Goal: Transaction & Acquisition: Subscribe to service/newsletter

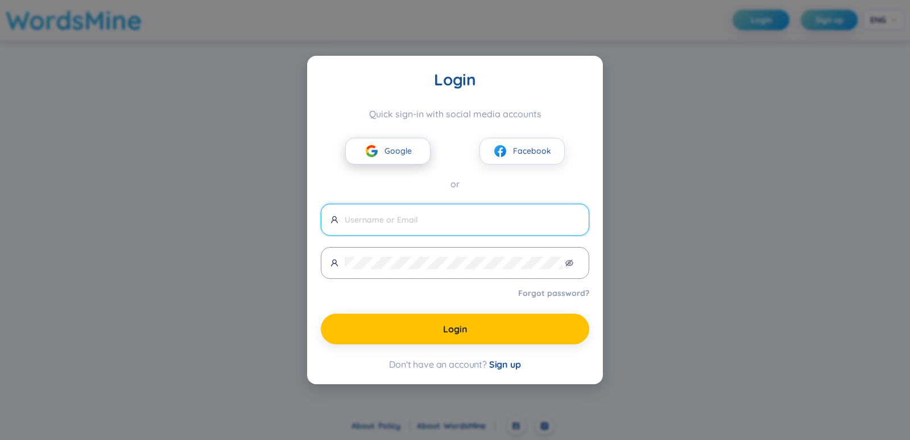
click at [402, 152] on span "Google" at bounding box center [397, 150] width 27 height 13
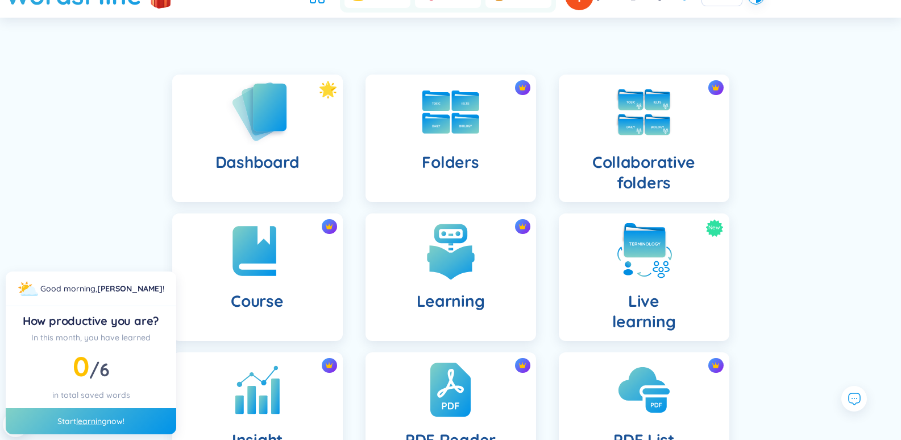
scroll to position [114, 0]
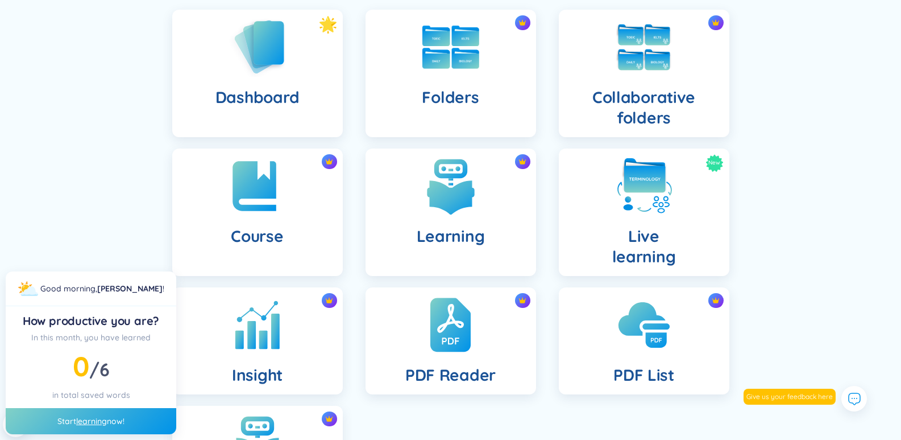
click at [847, 173] on div "Dashboard Folders Collaborative folders Course Learning New Live learning Insig…" at bounding box center [450, 276] width 901 height 591
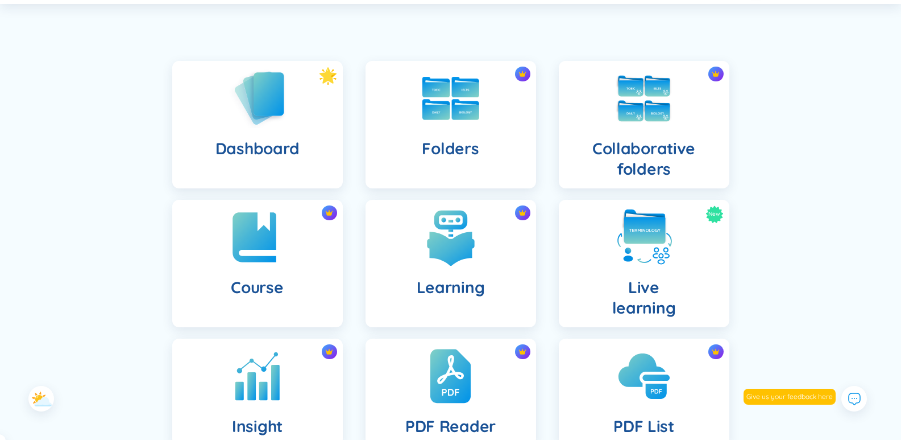
scroll to position [0, 0]
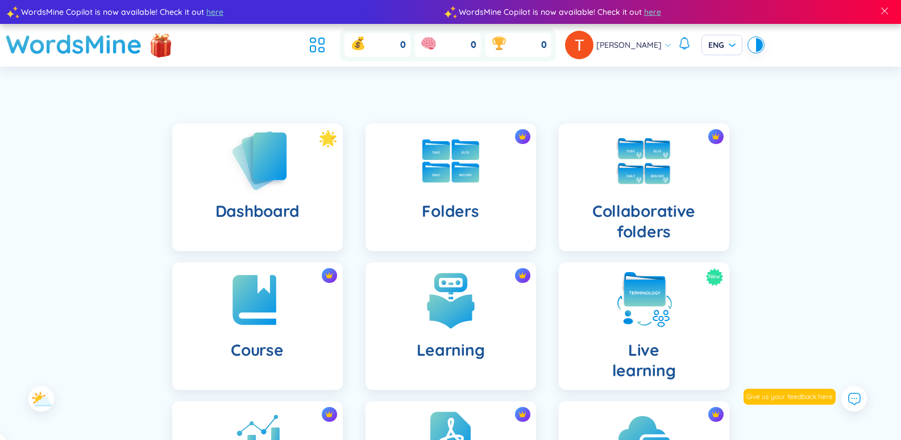
click at [260, 158] on img at bounding box center [257, 160] width 63 height 65
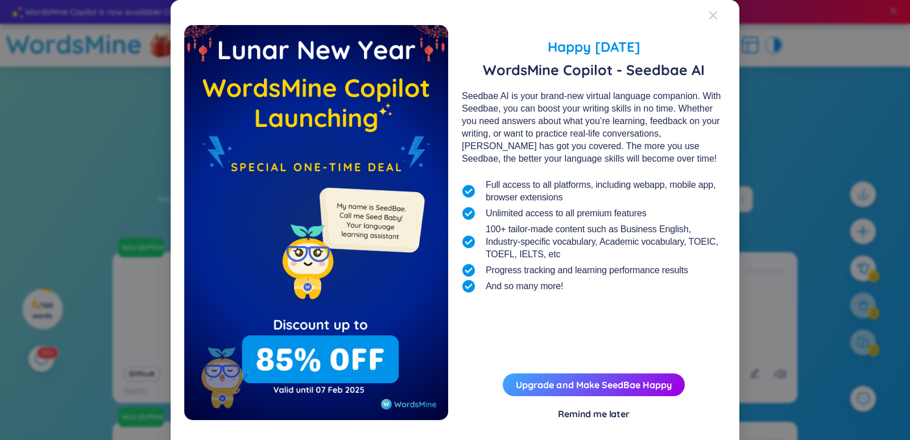
click at [711, 13] on icon "Close" at bounding box center [713, 15] width 8 height 8
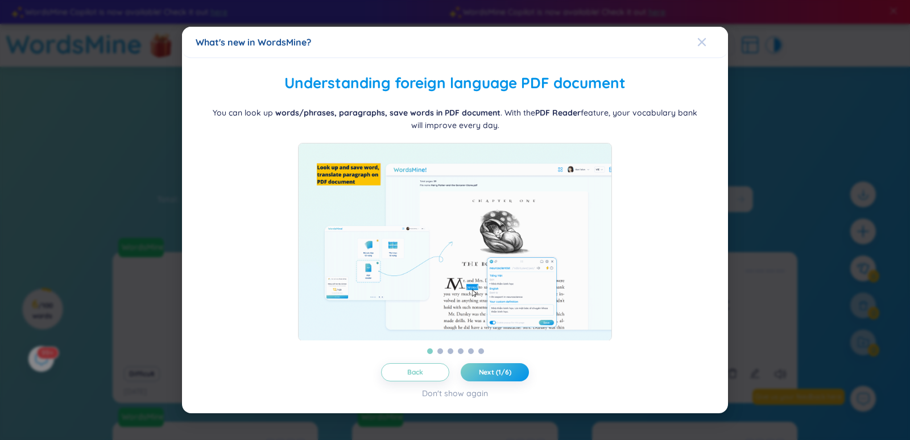
drag, startPoint x: 703, startPoint y: 32, endPoint x: 702, endPoint y: 38, distance: 6.4
click at [702, 38] on icon "Close" at bounding box center [701, 42] width 9 height 9
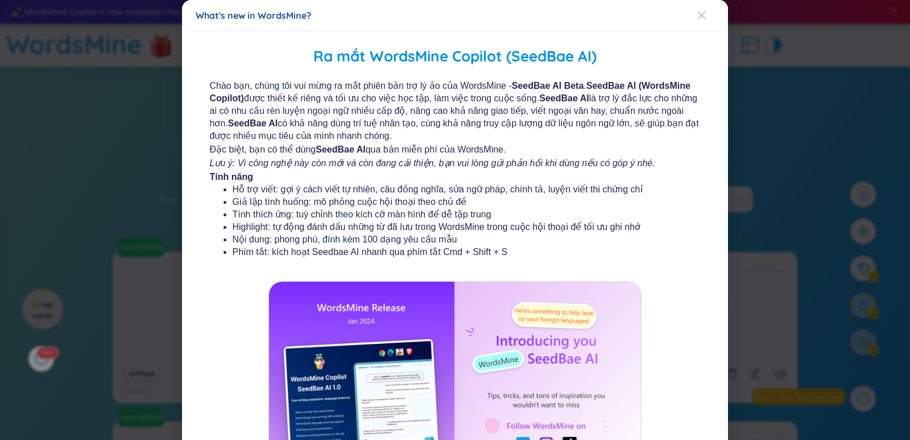
click at [697, 18] on icon "Close" at bounding box center [701, 15] width 9 height 9
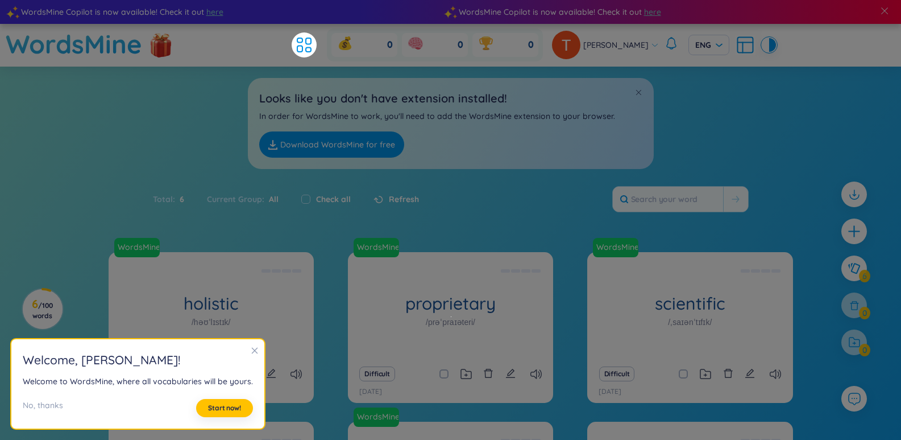
click at [251, 349] on icon "close" at bounding box center [255, 350] width 8 height 8
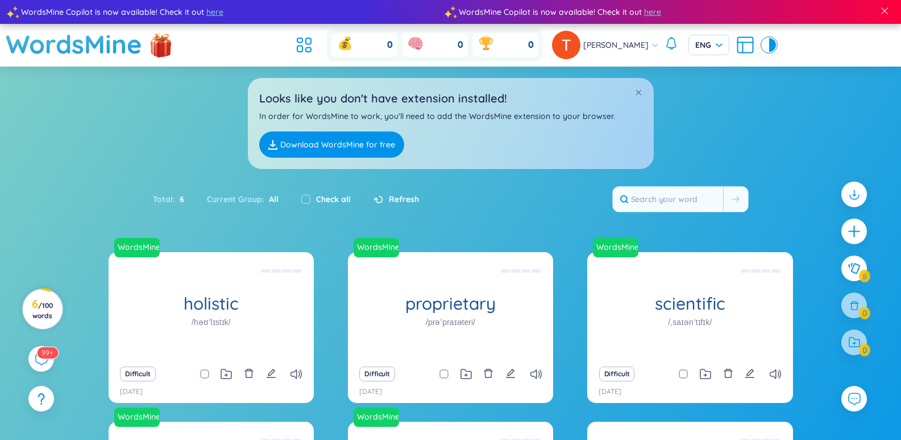
click at [36, 313] on span "/ 100 words" at bounding box center [42, 310] width 20 height 19
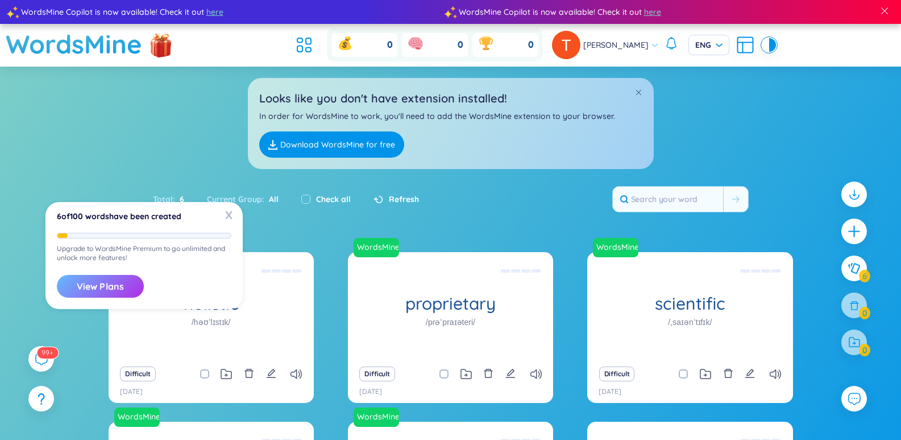
click at [96, 286] on button "View Plans" at bounding box center [100, 286] width 87 height 23
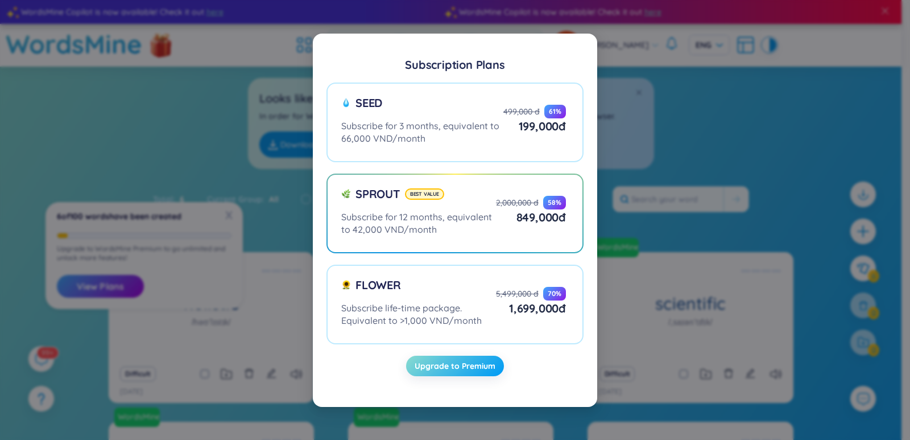
click at [464, 370] on span "Upgrade to Premium" at bounding box center [455, 365] width 81 height 11
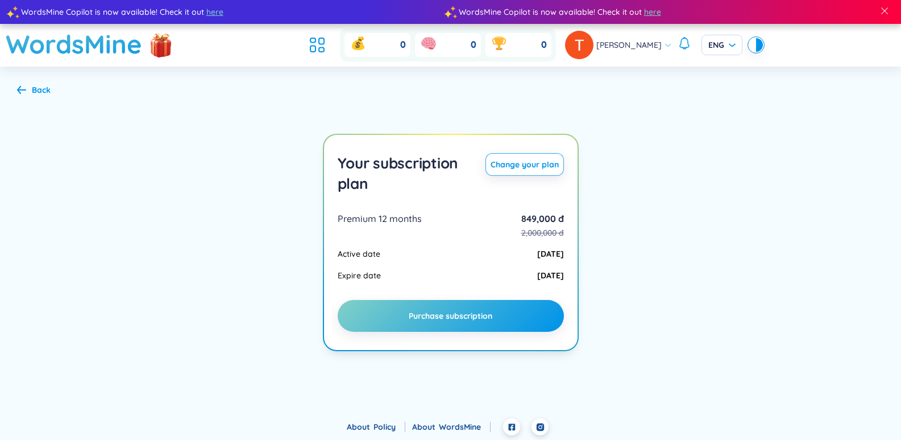
click at [697, 172] on section "Back Your subscription plan Change your plan Premium 12 months 849,000 đ 2,000,…" at bounding box center [450, 242] width 901 height 351
click at [26, 88] on div "Back" at bounding box center [34, 90] width 34 height 13
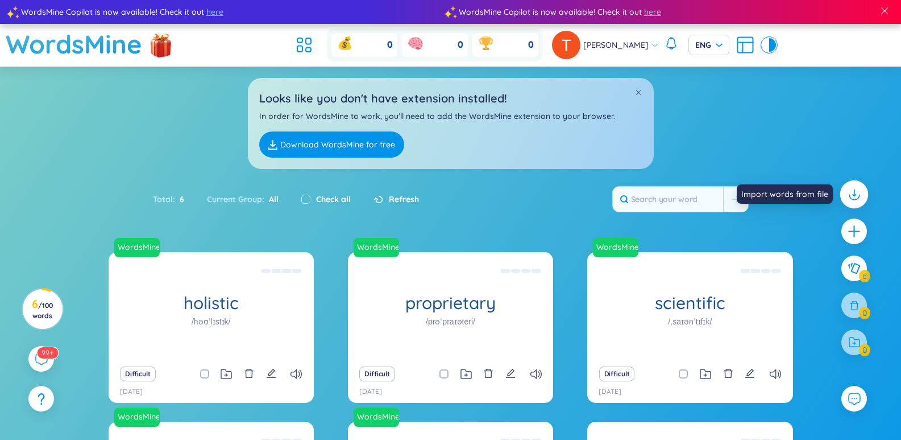
click at [851, 197] on icon at bounding box center [854, 194] width 15 height 15
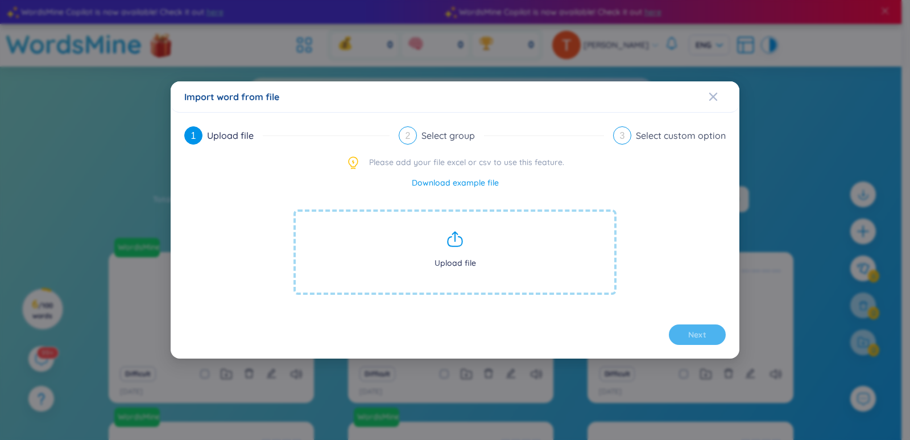
click at [435, 185] on link "Download example file" at bounding box center [455, 182] width 87 height 13
click at [711, 91] on div "Close" at bounding box center [713, 96] width 9 height 31
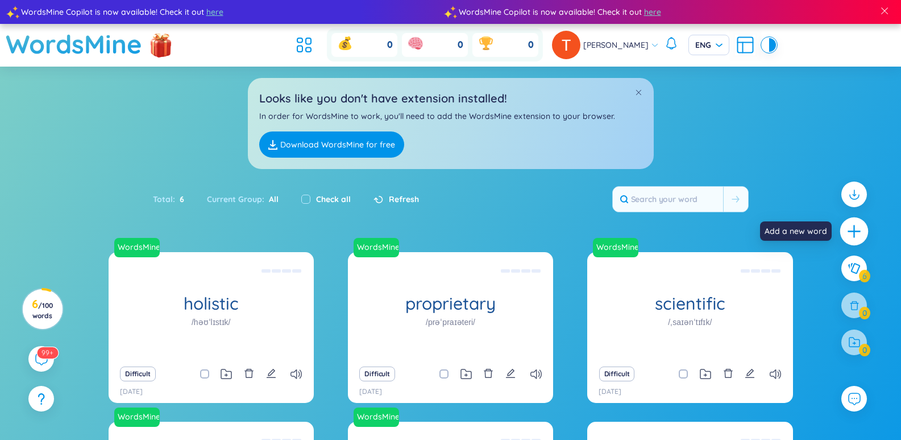
click at [862, 227] on icon "plus" at bounding box center [855, 232] width 16 height 16
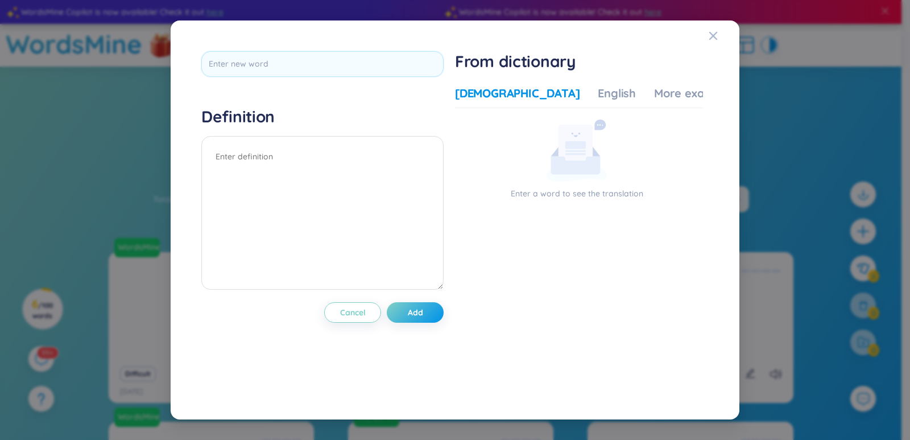
click at [479, 94] on div "[DEMOGRAPHIC_DATA]" at bounding box center [517, 93] width 125 height 16
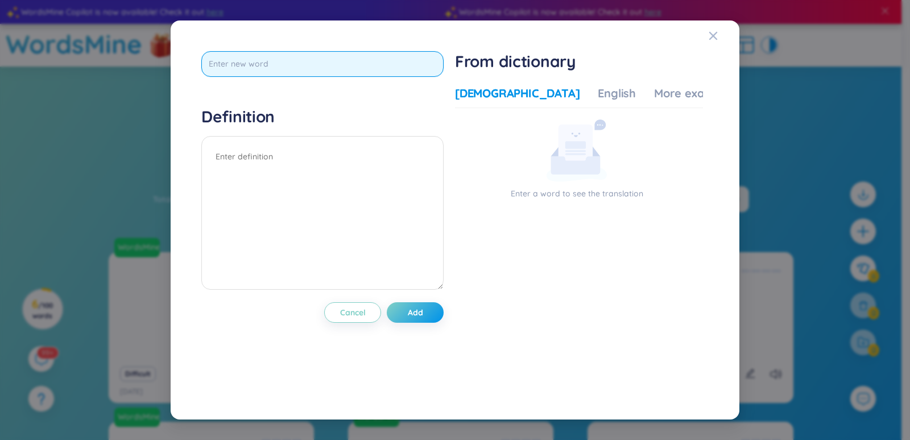
click at [299, 65] on input "text" at bounding box center [322, 64] width 242 height 26
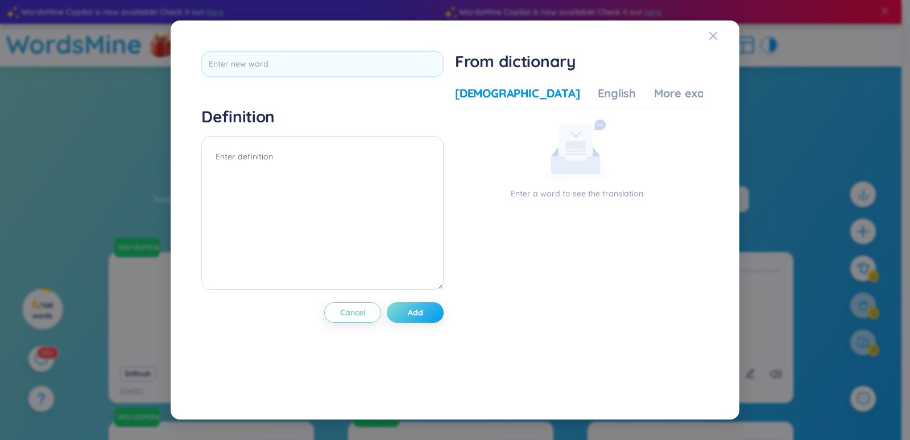
click at [426, 314] on button "Add" at bounding box center [415, 312] width 57 height 20
click at [708, 36] on div "Definition Cancel Add From dictionary Vietnamese English More examples Enter a …" at bounding box center [454, 219] width 541 height 371
click at [709, 35] on icon "Close" at bounding box center [713, 35] width 9 height 9
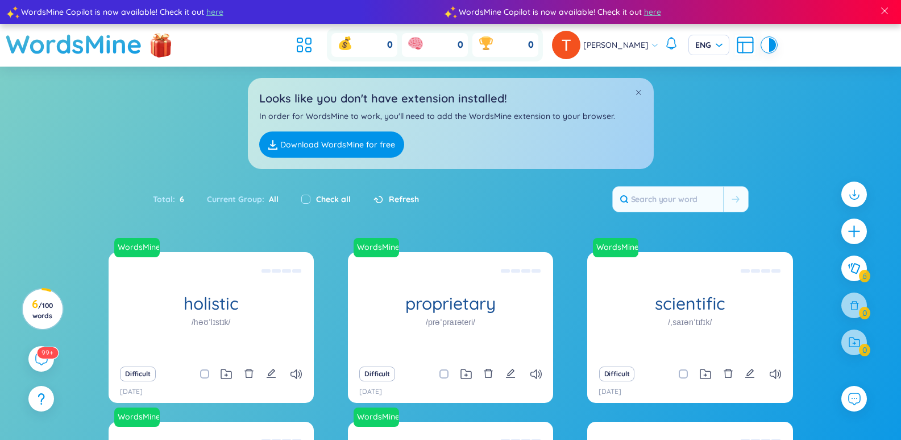
click at [275, 200] on span "All" at bounding box center [271, 199] width 14 height 10
click at [326, 153] on link "Download WordsMine for free" at bounding box center [331, 144] width 145 height 26
click at [301, 49] on icon at bounding box center [304, 45] width 20 height 20
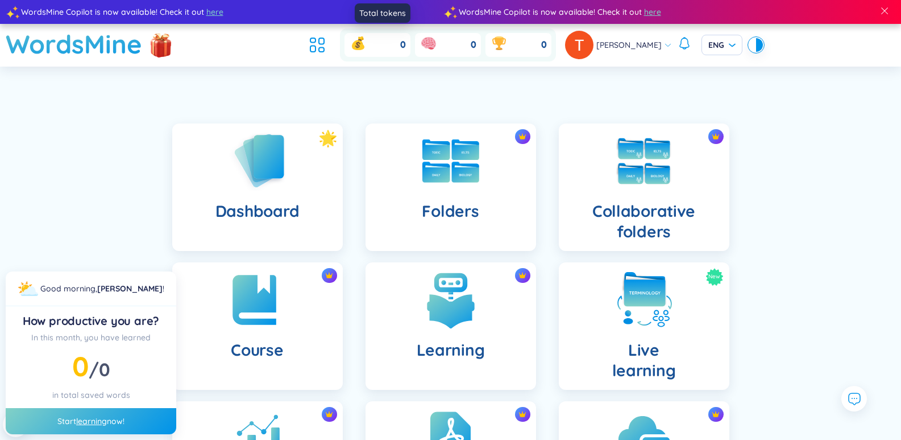
click at [373, 49] on div "0" at bounding box center [378, 45] width 66 height 24
click at [456, 50] on div "0" at bounding box center [448, 45] width 66 height 24
click at [534, 47] on div "0" at bounding box center [519, 45] width 66 height 24
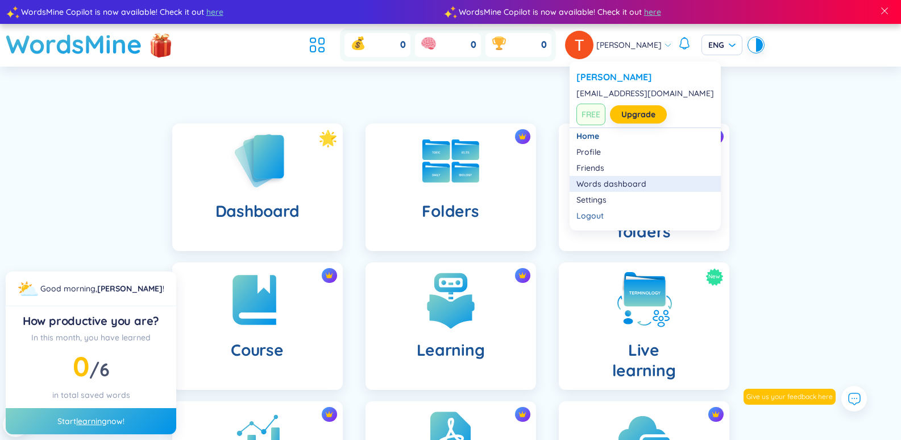
click at [634, 184] on link "Words dashboard" at bounding box center [646, 183] width 138 height 11
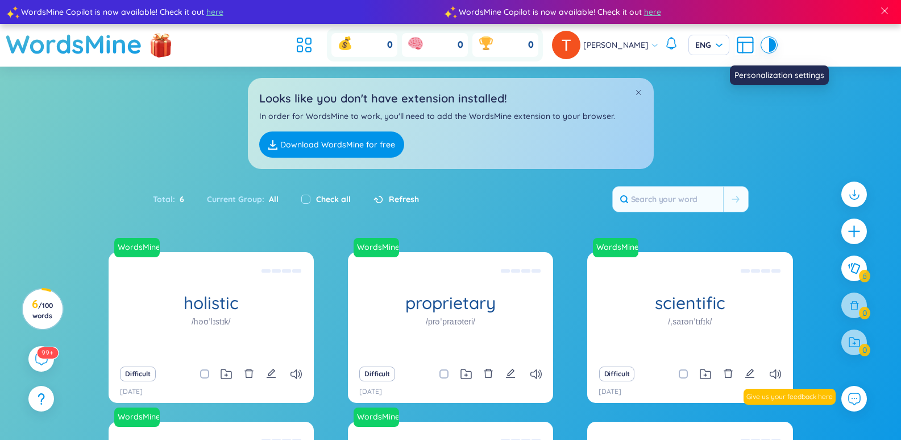
click at [743, 45] on icon at bounding box center [743, 48] width 0 height 10
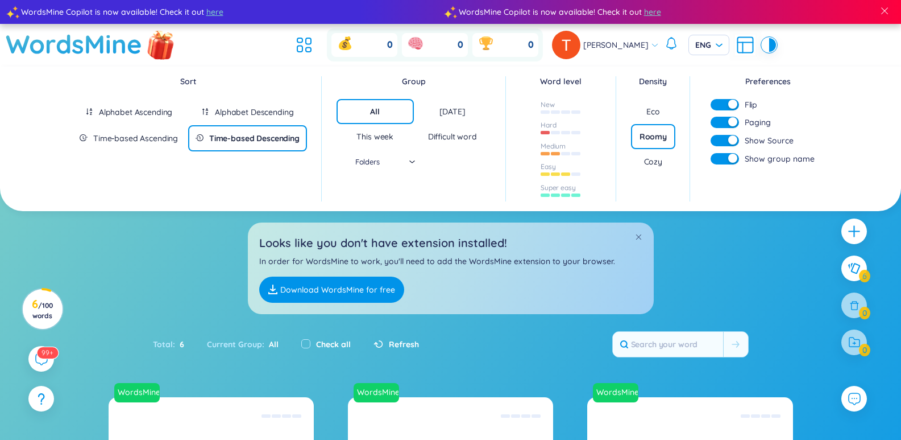
click at [159, 49] on img at bounding box center [161, 44] width 34 height 45
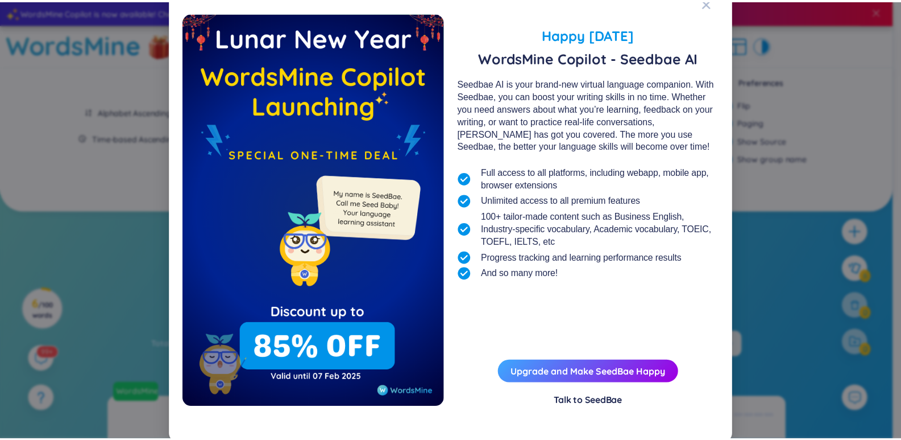
scroll to position [16, 0]
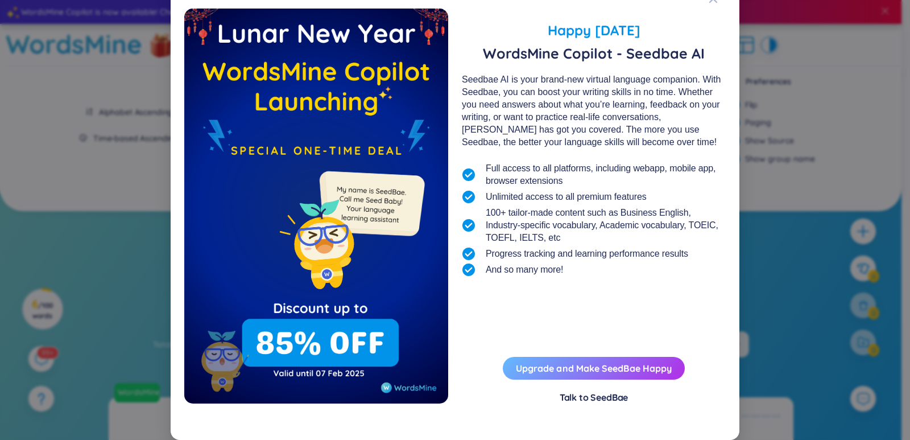
click at [580, 372] on button "Upgrade and Make SeedBae Happy" at bounding box center [594, 368] width 182 height 23
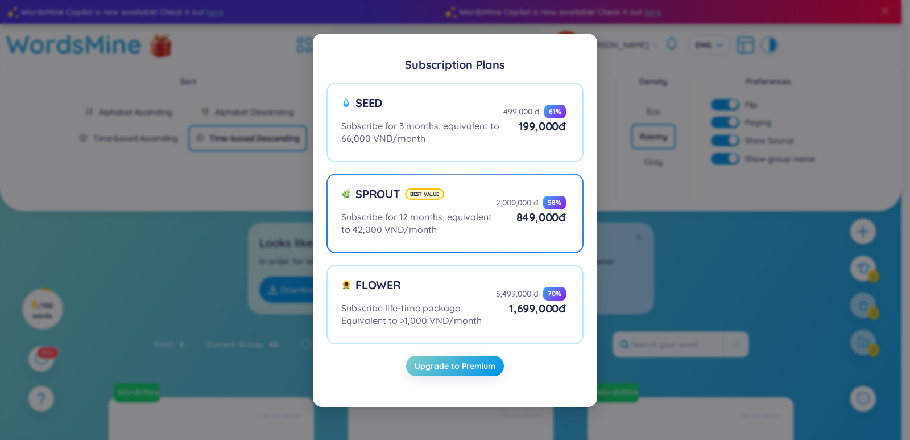
click at [419, 194] on div "Best value" at bounding box center [424, 193] width 39 height 11
click at [0, 0] on input "Sprout Best value Subscribe for 12 months, equivalent to 42,000 VND/month 2,000…" at bounding box center [0, 0] width 0 height 0
click at [446, 365] on span "Upgrade to Premium" at bounding box center [455, 365] width 81 height 11
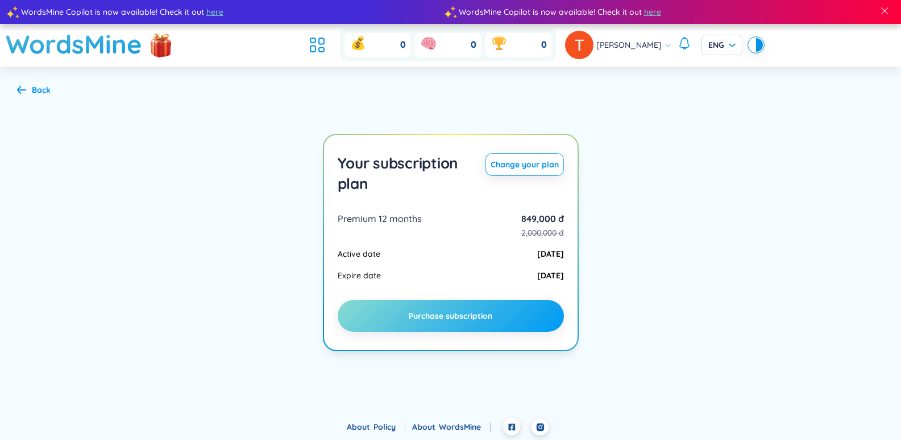
click at [474, 311] on span "Purchase subscription" at bounding box center [451, 315] width 84 height 11
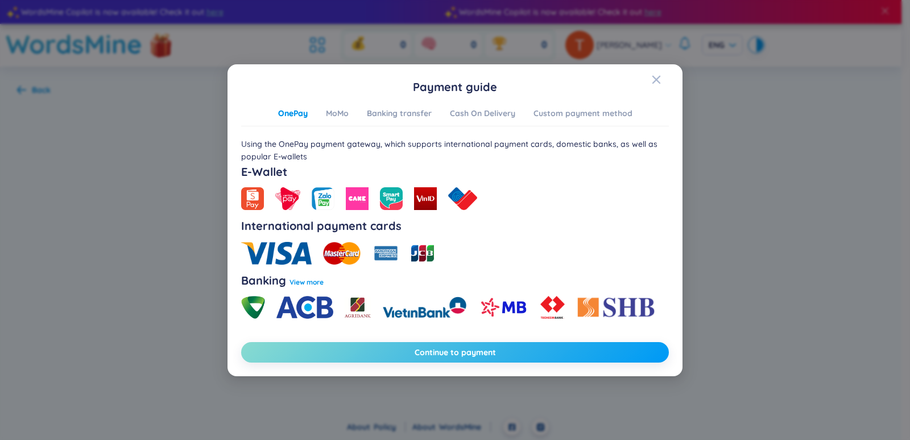
click at [491, 348] on span "Continue to payment" at bounding box center [455, 351] width 81 height 11
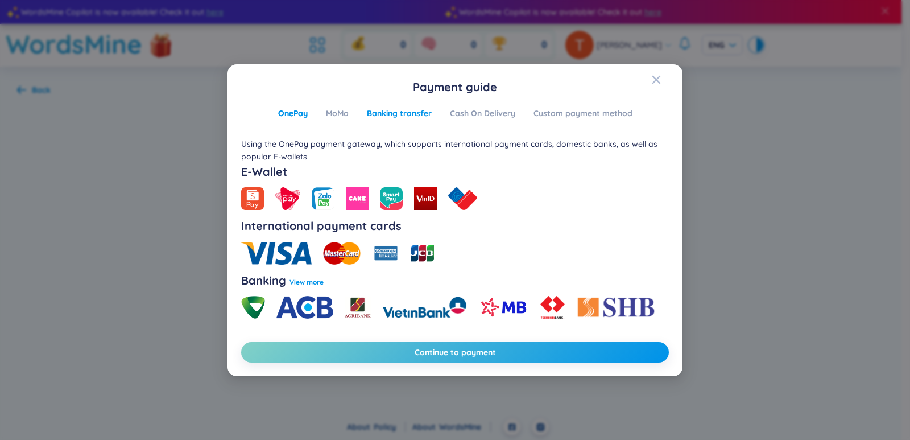
click at [421, 115] on div "Banking transfer" at bounding box center [399, 113] width 65 height 13
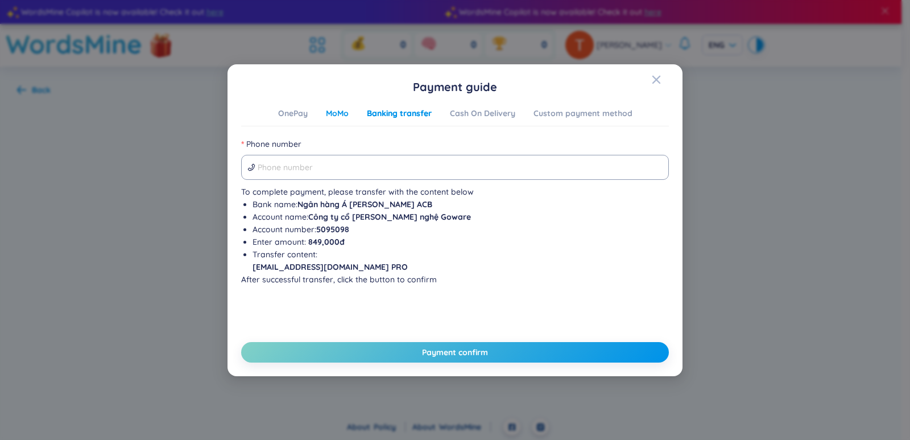
click at [342, 115] on div "MoMo" at bounding box center [337, 113] width 23 height 13
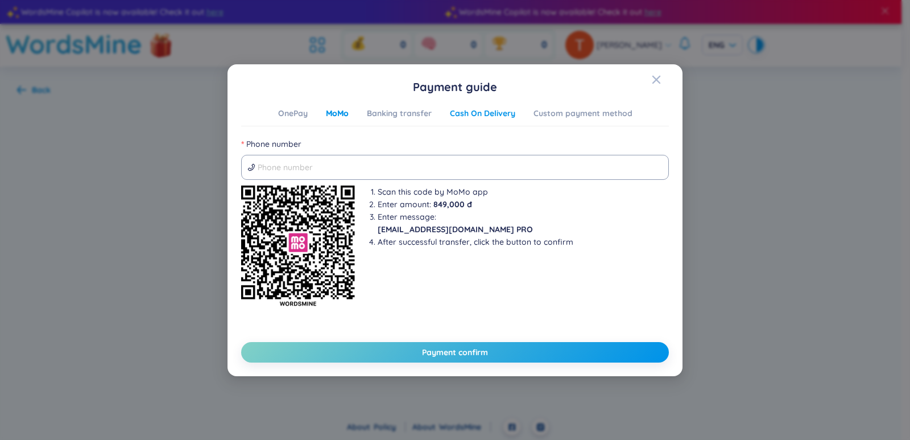
click at [489, 113] on div "Cash On Delivery" at bounding box center [482, 113] width 65 height 13
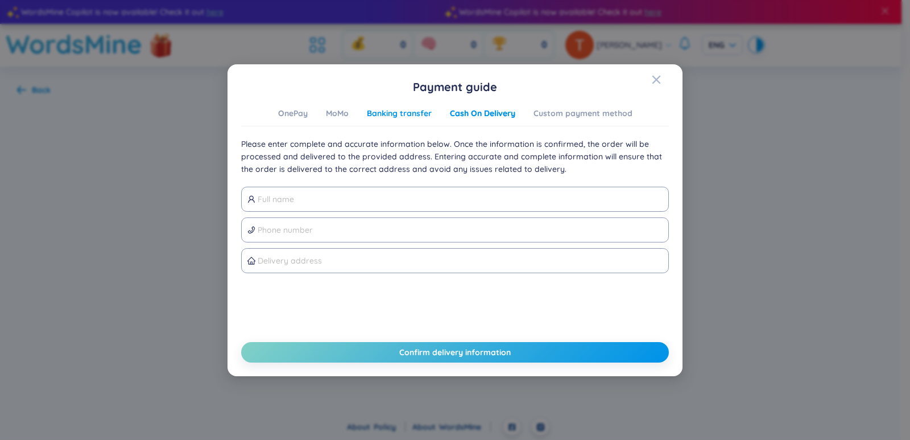
click at [387, 115] on div "Banking transfer" at bounding box center [399, 113] width 65 height 13
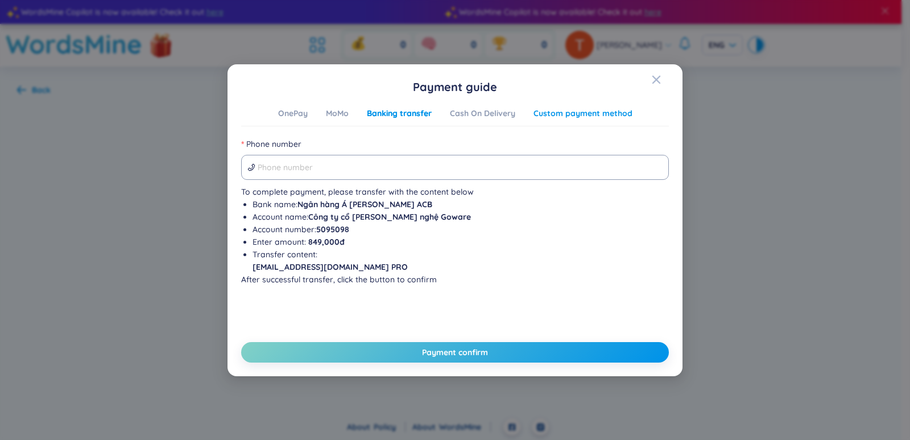
click at [596, 117] on div "Custom payment method" at bounding box center [582, 113] width 99 height 13
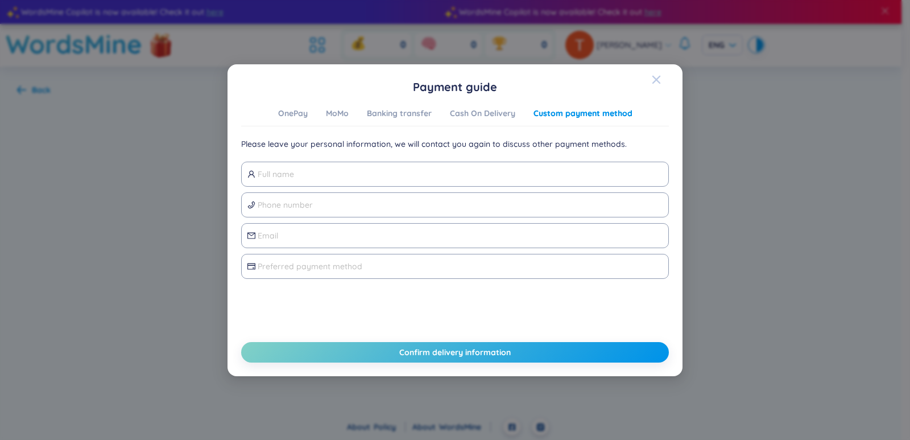
click at [659, 80] on icon "Close" at bounding box center [656, 79] width 9 height 9
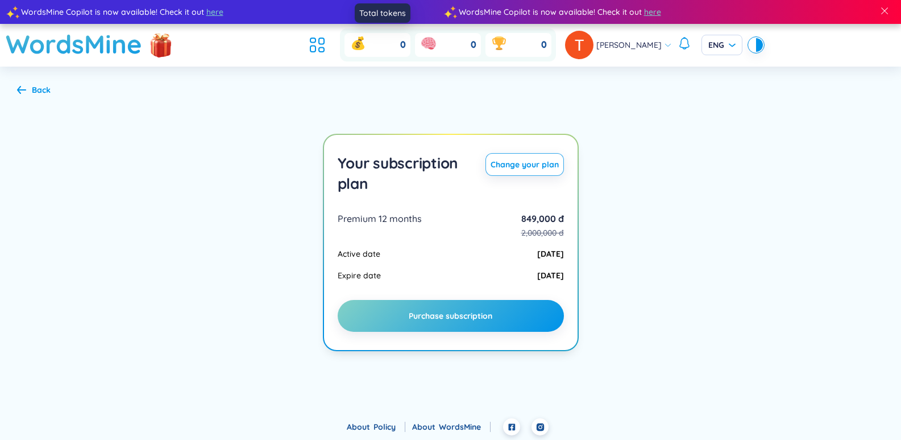
click at [363, 48] on icon at bounding box center [358, 43] width 18 height 18
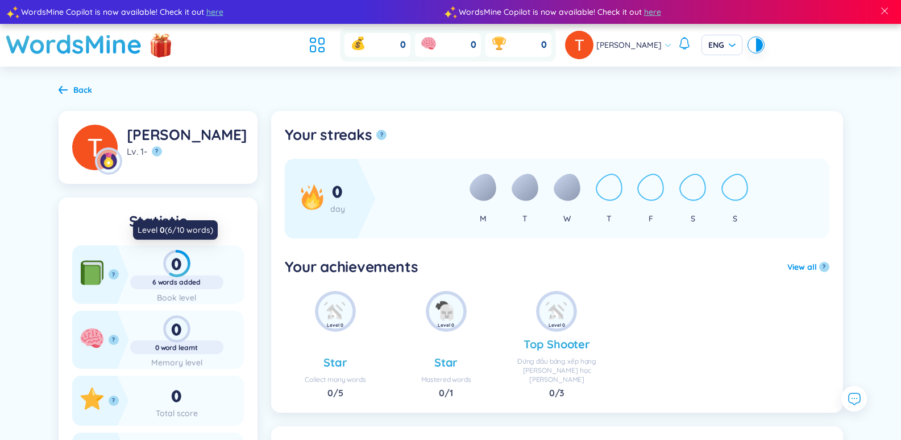
click at [175, 267] on div "0" at bounding box center [176, 263] width 93 height 27
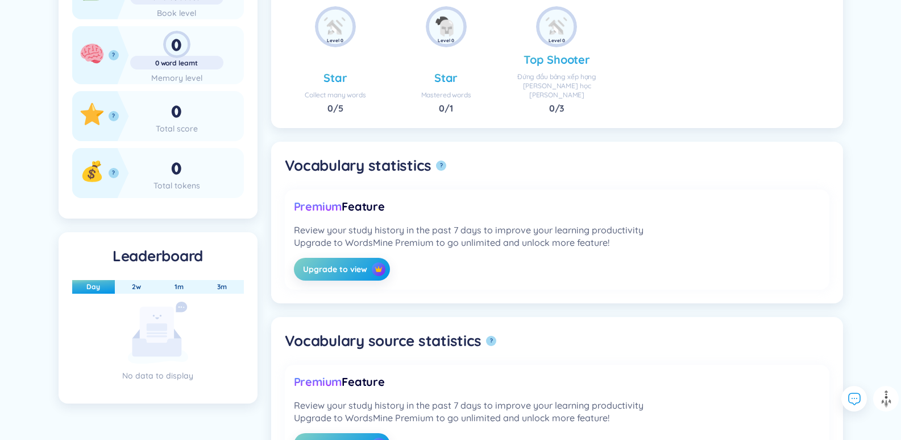
scroll to position [227, 0]
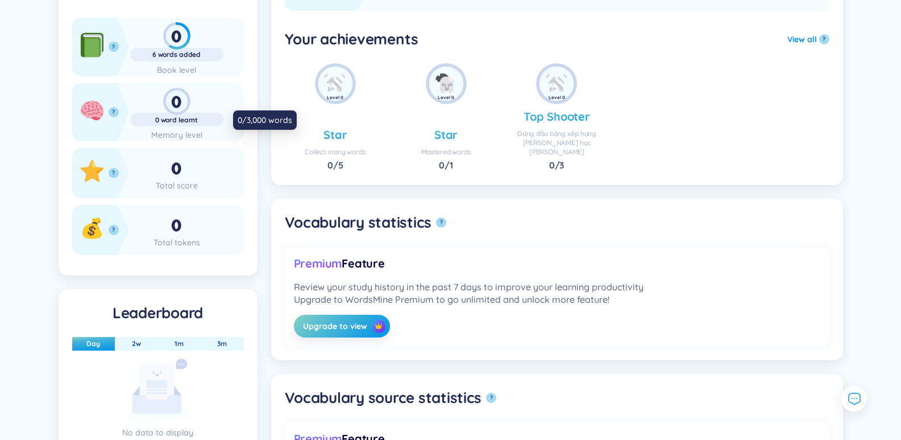
click at [171, 121] on div "0 word learnt" at bounding box center [176, 119] width 93 height 9
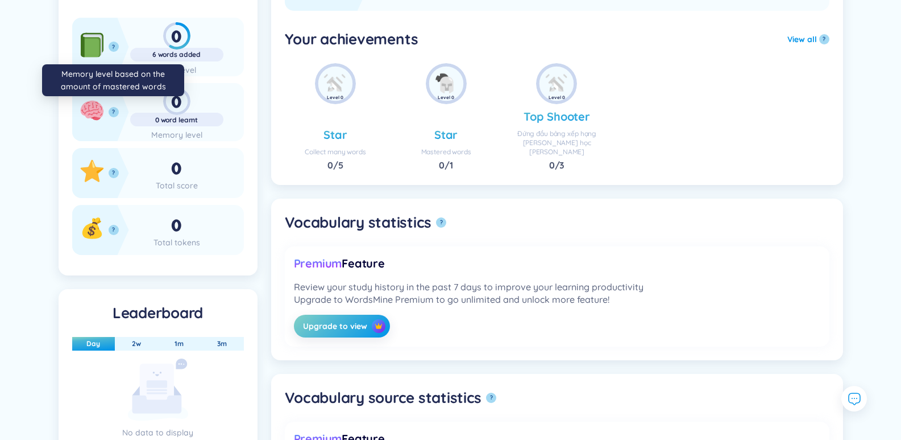
click at [115, 113] on button "?" at bounding box center [114, 112] width 10 height 10
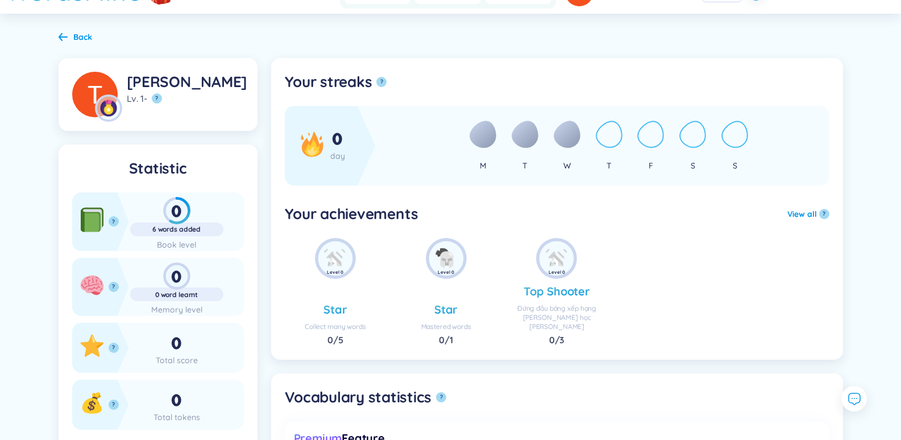
scroll to position [0, 0]
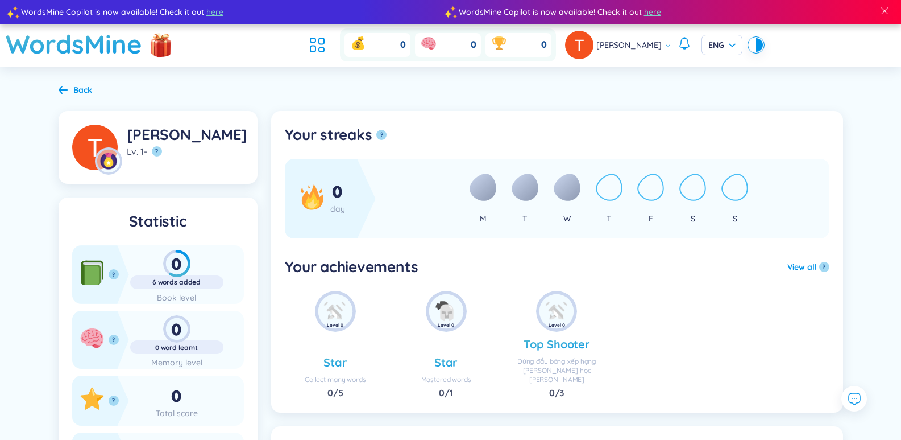
click at [175, 143] on div "[PERSON_NAME]" at bounding box center [187, 135] width 121 height 20
click at [97, 151] on img at bounding box center [94, 147] width 45 height 45
click at [120, 164] on img at bounding box center [108, 160] width 27 height 27
drag, startPoint x: 117, startPoint y: 163, endPoint x: 309, endPoint y: 198, distance: 195.9
click at [309, 198] on icon at bounding box center [312, 197] width 22 height 26
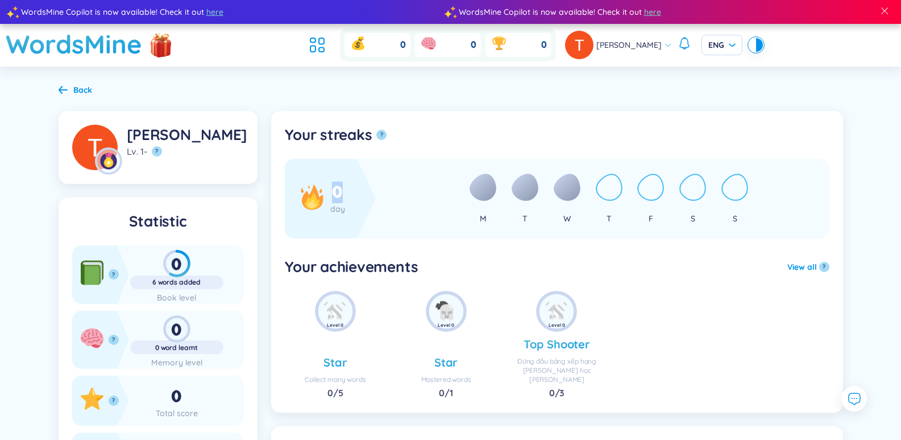
click at [309, 198] on icon at bounding box center [312, 197] width 22 height 26
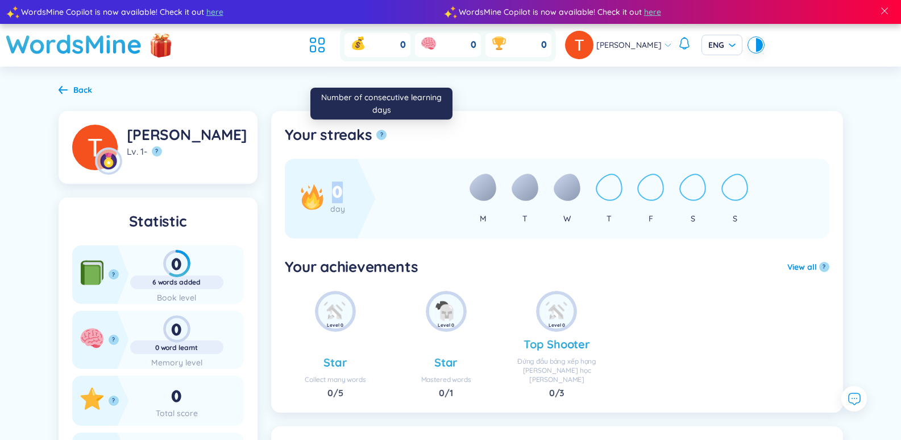
click at [378, 136] on button "?" at bounding box center [381, 135] width 10 height 10
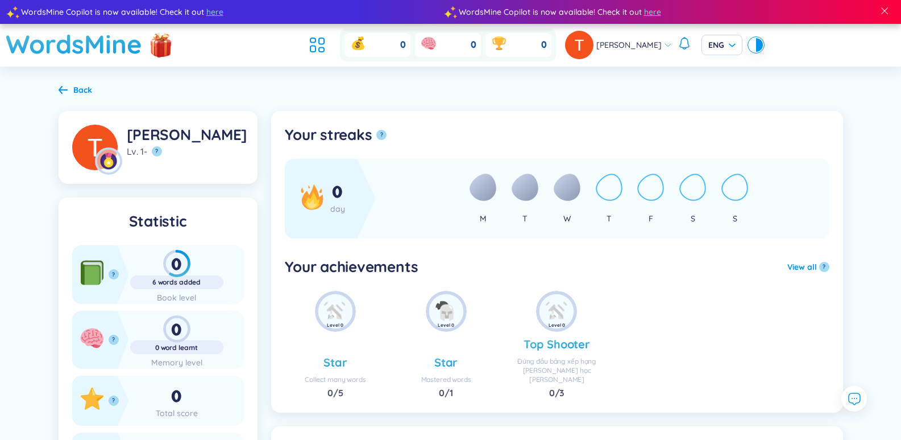
drag, startPoint x: 555, startPoint y: 118, endPoint x: 541, endPoint y: 88, distance: 33.1
click at [555, 118] on section "Your streaks ? 0 day M T W T F S S Your achievements View all ? No data to disp…" at bounding box center [557, 261] width 572 height 301
drag, startPoint x: 162, startPoint y: 42, endPoint x: 150, endPoint y: 45, distance: 11.7
click at [150, 45] on img at bounding box center [161, 44] width 23 height 34
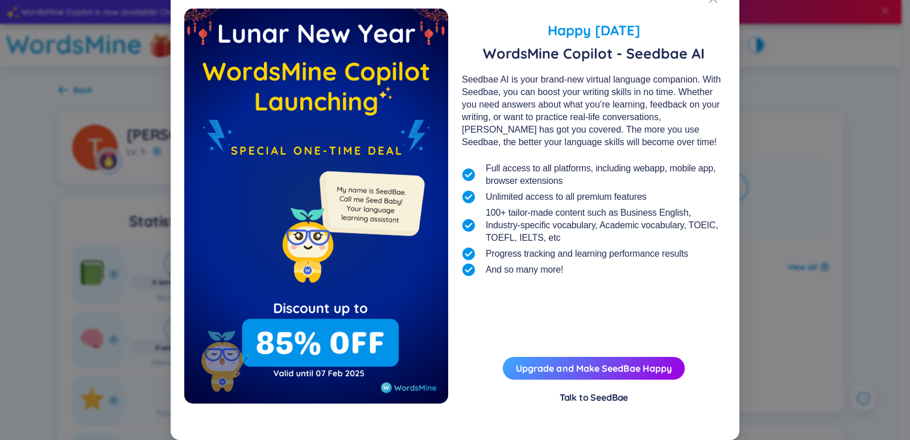
click at [150, 45] on div "Happy [DATE] WordsMine Copilot - Seedbae AI Seedbae AI is your brand-new virtua…" at bounding box center [455, 220] width 910 height 440
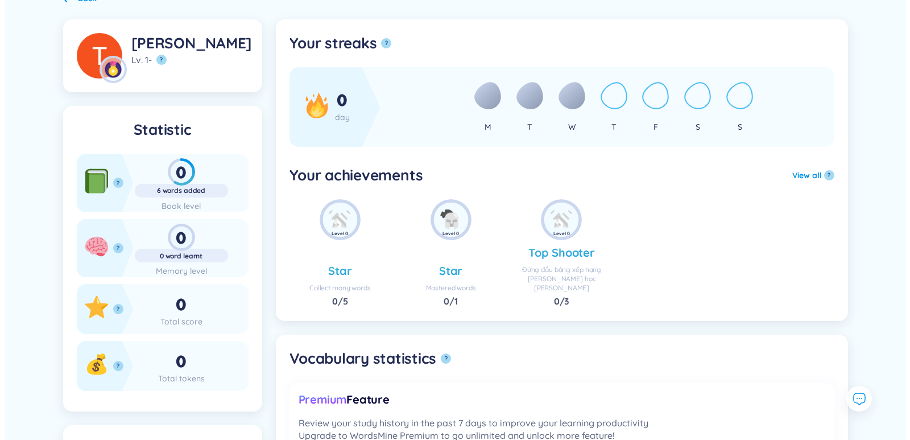
scroll to position [171, 0]
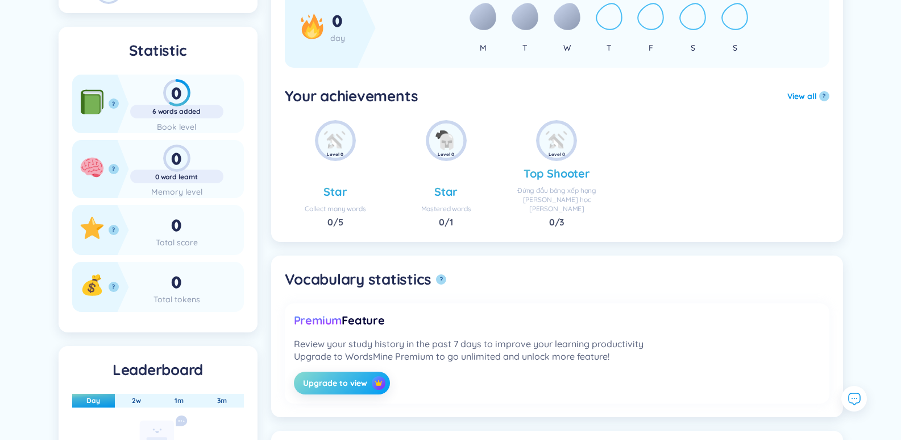
click at [376, 379] on img "button" at bounding box center [379, 383] width 8 height 8
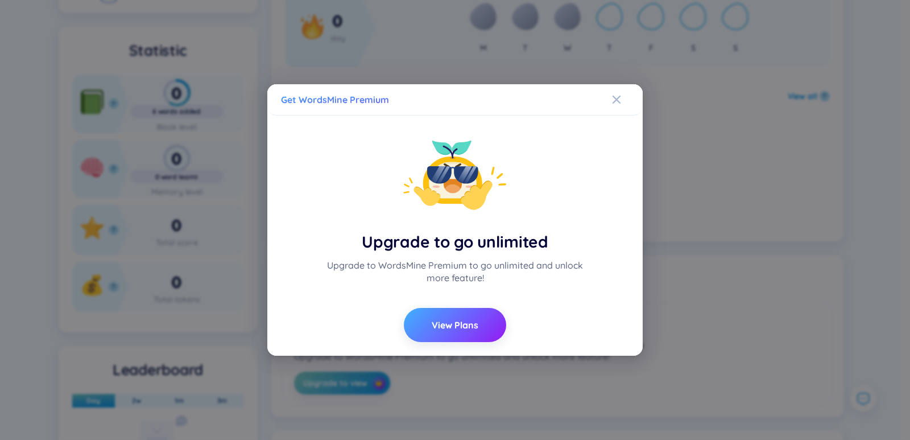
click at [453, 331] on button "View Plans" at bounding box center [455, 325] width 102 height 34
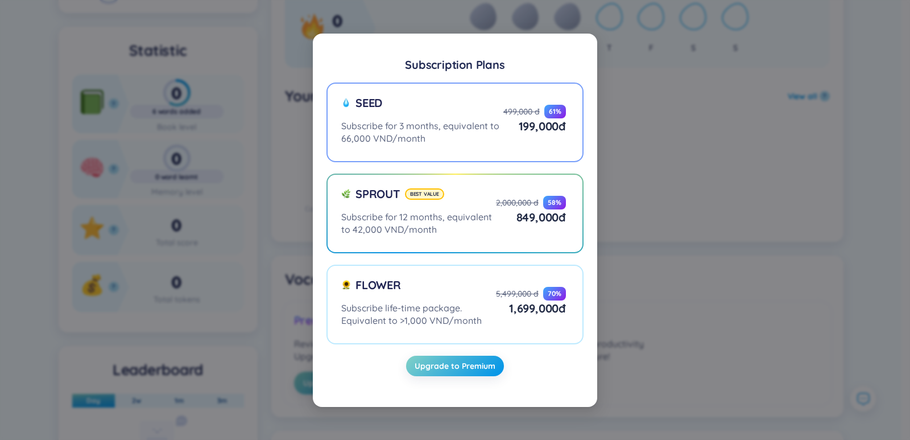
click at [350, 111] on div "Seed" at bounding box center [422, 107] width 162 height 24
click at [0, 0] on input "Seed Subscribe for 3 months, equivalent to 66,000 VND/month 499,000 đ 61 % 199,…" at bounding box center [0, 0] width 0 height 0
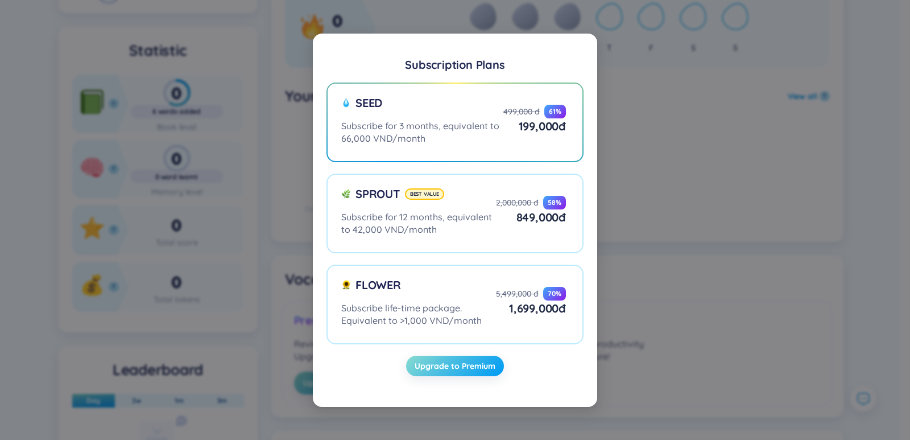
click at [452, 370] on span "Upgrade to Premium" at bounding box center [455, 365] width 81 height 11
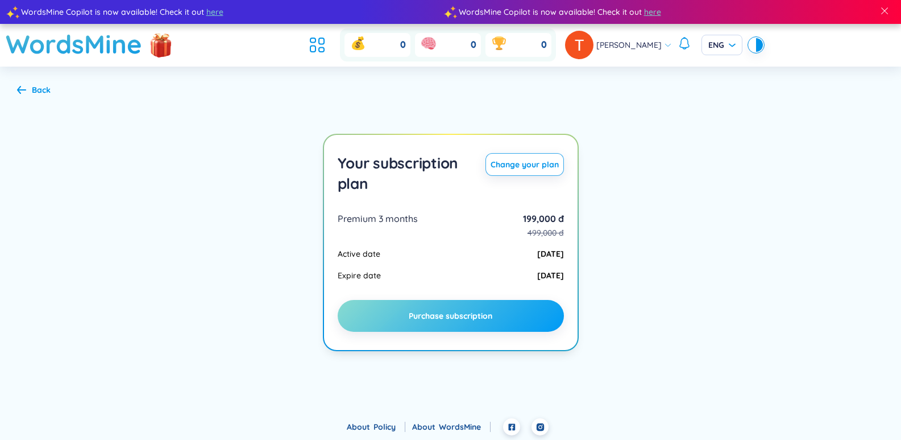
click at [447, 312] on span "Purchase subscription" at bounding box center [451, 315] width 84 height 11
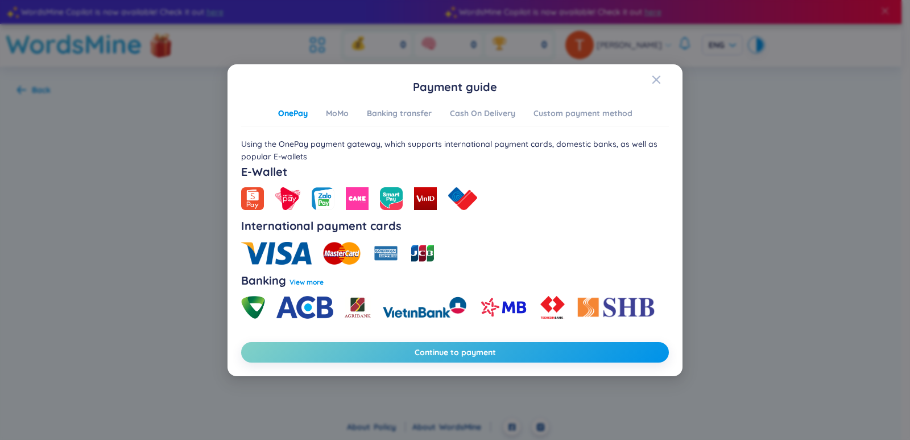
click at [644, 89] on div "Payment guide" at bounding box center [455, 87] width 428 height 18
click at [656, 77] on icon "Close" at bounding box center [656, 79] width 9 height 9
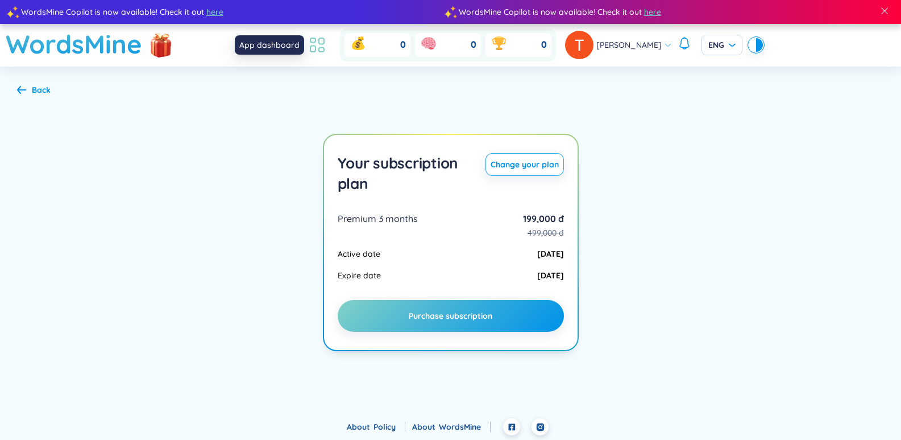
click at [316, 47] on icon at bounding box center [313, 49] width 5 height 6
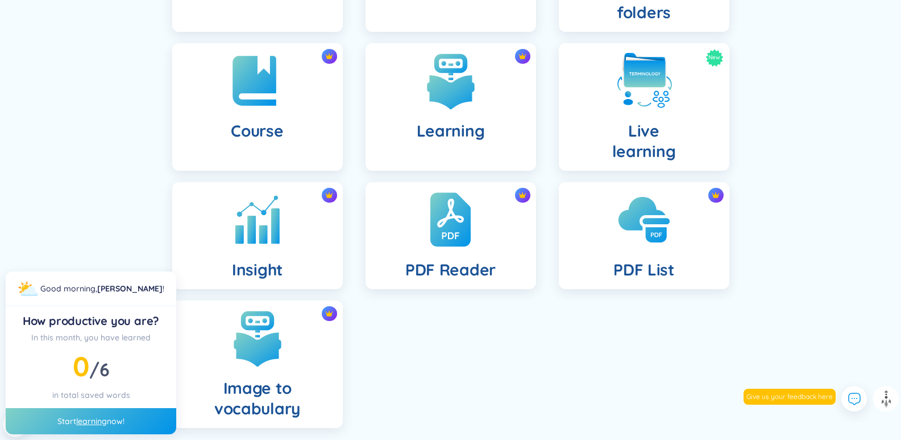
scroll to position [270, 0]
